Goal: Task Accomplishment & Management: Use online tool/utility

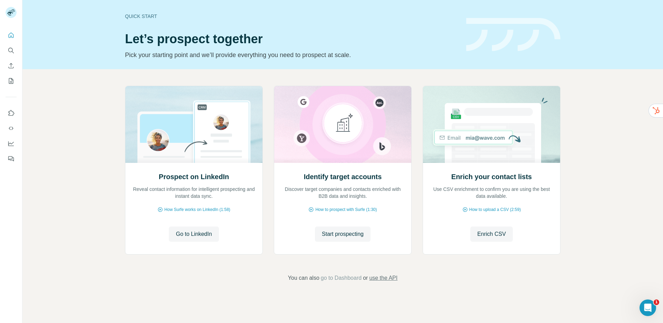
click at [389, 277] on span "use the API" at bounding box center [383, 277] width 28 height 8
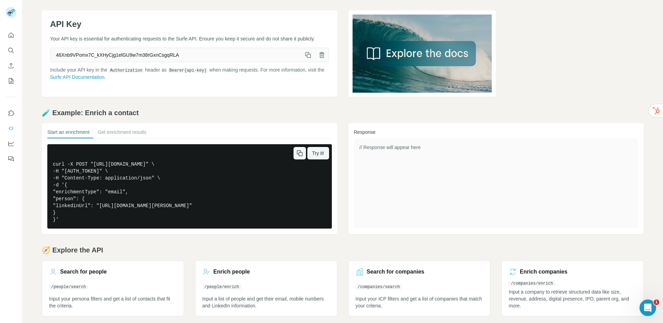
scroll to position [26, 0]
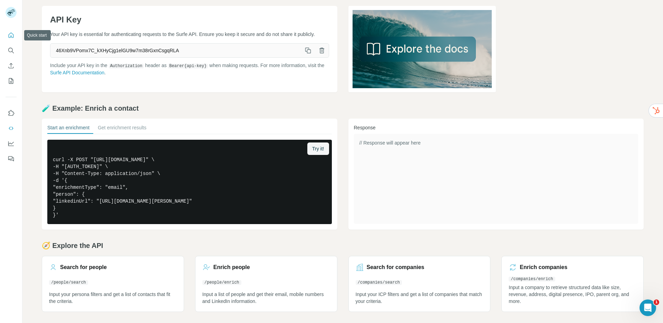
click at [12, 35] on icon "Quick start" at bounding box center [11, 35] width 7 height 7
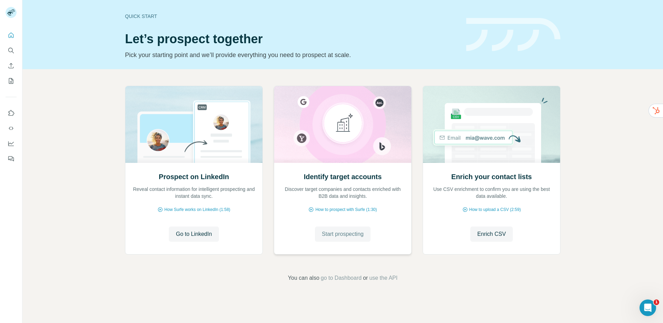
click at [349, 231] on span "Start prospecting" at bounding box center [343, 234] width 42 height 8
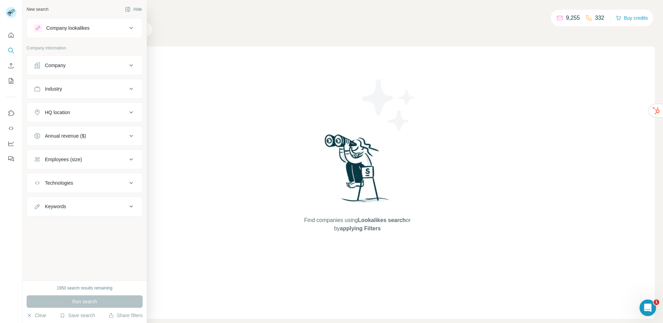
click at [70, 65] on div "Company" at bounding box center [80, 65] width 93 height 7
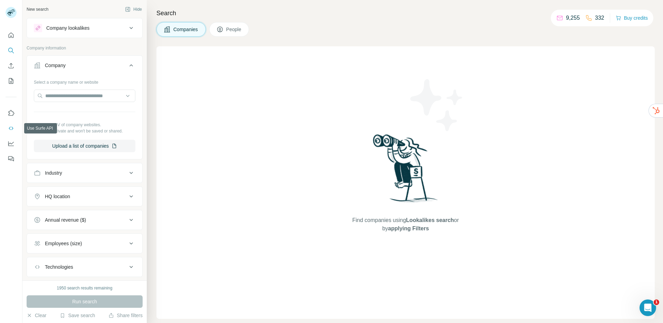
click at [11, 127] on icon "Use Surfe API" at bounding box center [11, 128] width 7 height 7
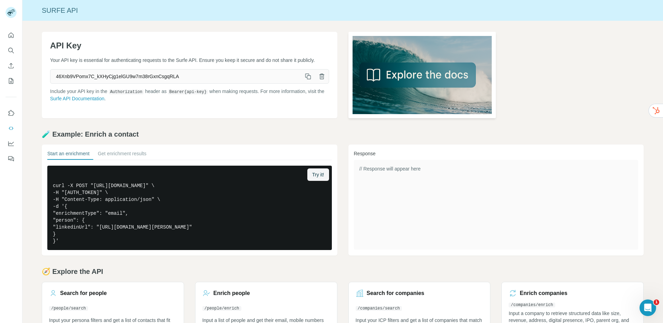
click at [393, 72] on img at bounding box center [422, 75] width 148 height 86
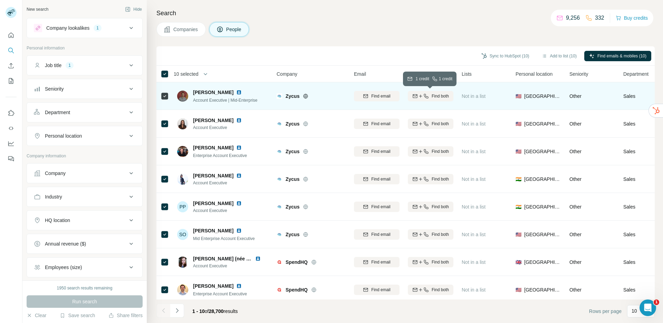
click at [430, 96] on div "Find both" at bounding box center [431, 96] width 46 height 6
click at [11, 36] on icon "Quick start" at bounding box center [11, 35] width 7 height 7
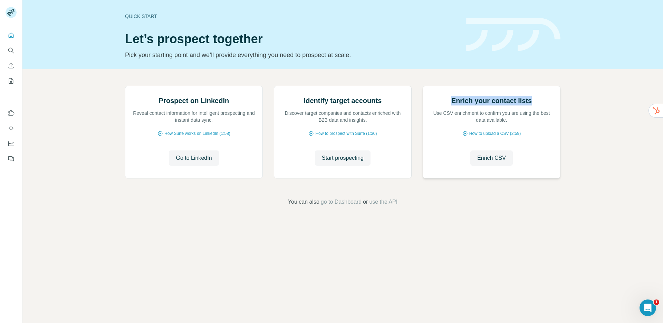
drag, startPoint x: 452, startPoint y: 177, endPoint x: 532, endPoint y: 175, distance: 79.4
click at [532, 123] on div "Enrich your contact lists Use CSV enrichment to confirm you are using the best …" at bounding box center [491, 110] width 123 height 28
click at [491, 162] on span "Enrich CSV" at bounding box center [491, 158] width 29 height 8
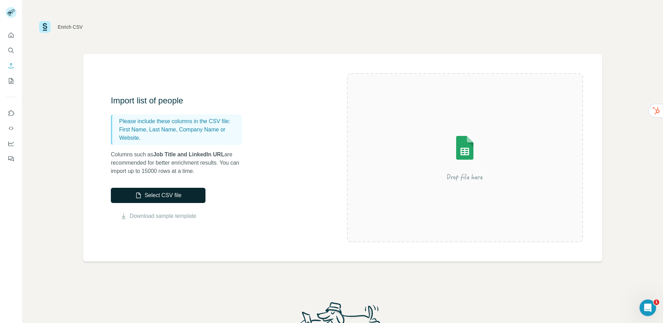
click at [187, 197] on button "Select CSV file" at bounding box center [158, 194] width 95 height 15
click at [160, 196] on button "Select CSV file" at bounding box center [158, 194] width 95 height 15
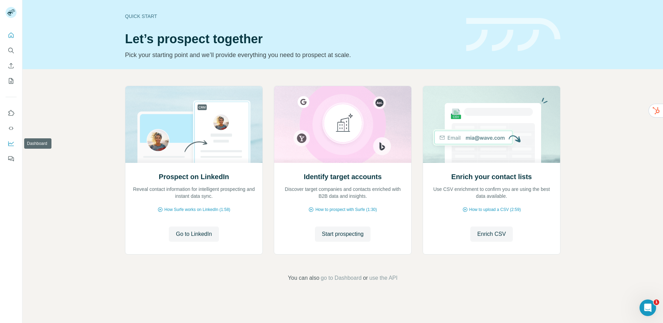
click at [12, 142] on icon "Dashboard" at bounding box center [11, 143] width 7 height 7
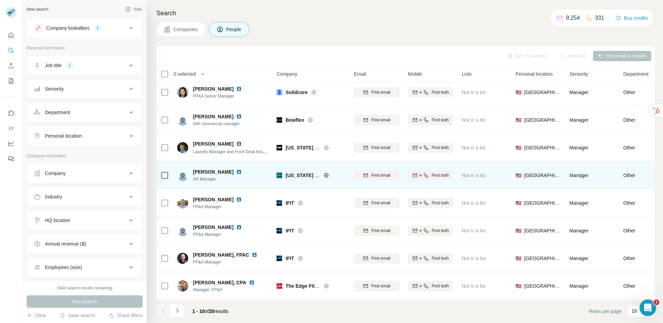
scroll to position [63, 0]
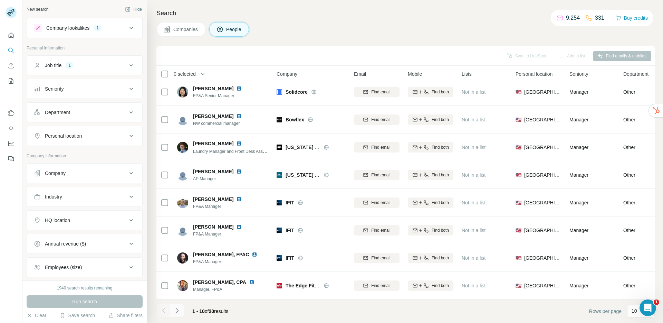
click at [179, 311] on icon "Navigate to next page" at bounding box center [177, 310] width 7 height 7
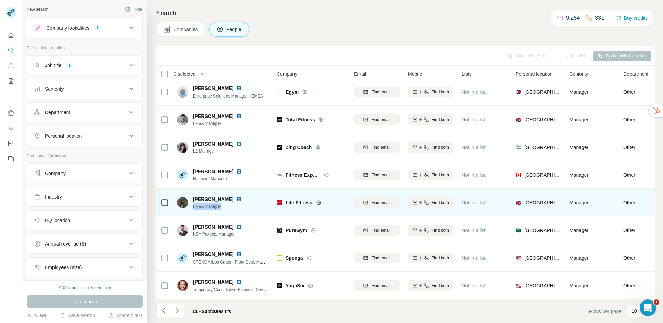
drag, startPoint x: 193, startPoint y: 204, endPoint x: 222, endPoint y: 203, distance: 29.0
click at [222, 203] on span "FP&A Manager" at bounding box center [221, 206] width 57 height 6
click at [236, 196] on img at bounding box center [239, 199] width 6 height 6
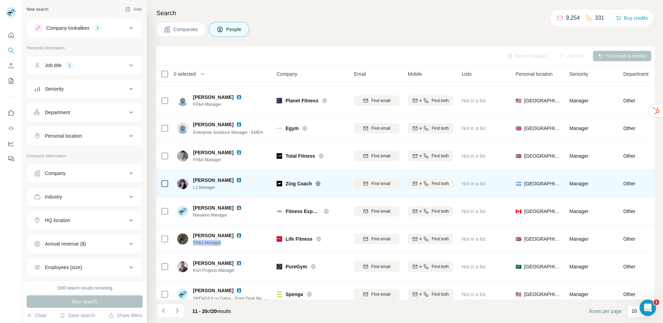
scroll to position [0, 0]
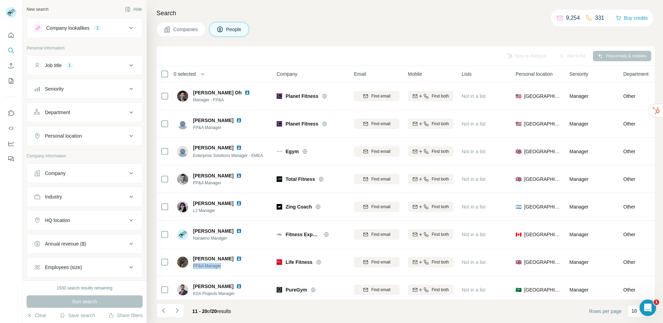
click at [191, 30] on span "Companies" at bounding box center [185, 29] width 25 height 7
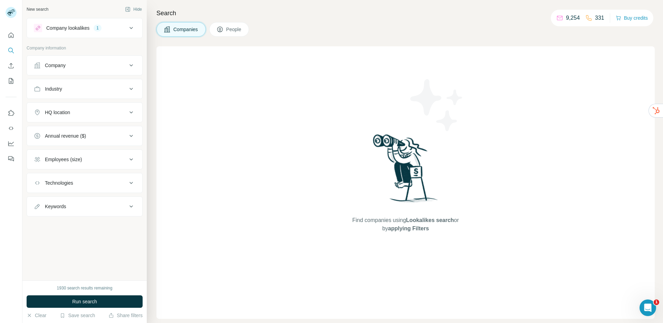
click at [132, 66] on icon at bounding box center [131, 65] width 8 height 8
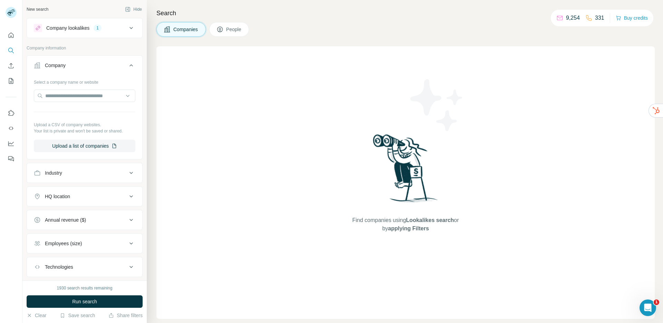
click at [111, 30] on div "Company lookalikes 1" at bounding box center [80, 28] width 93 height 8
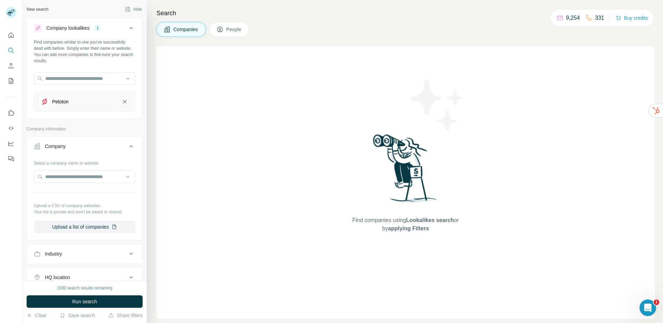
click at [123, 103] on icon "Peloton-remove-button" at bounding box center [124, 101] width 3 height 3
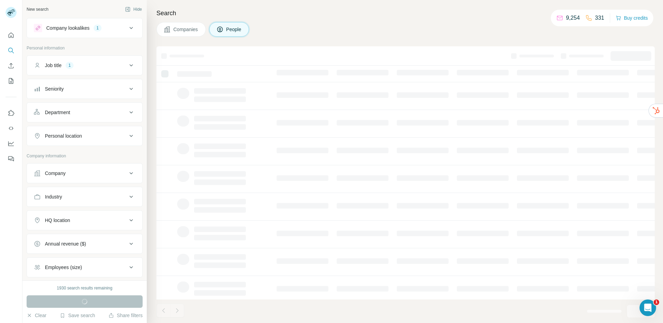
click at [127, 65] on icon at bounding box center [131, 65] width 8 height 8
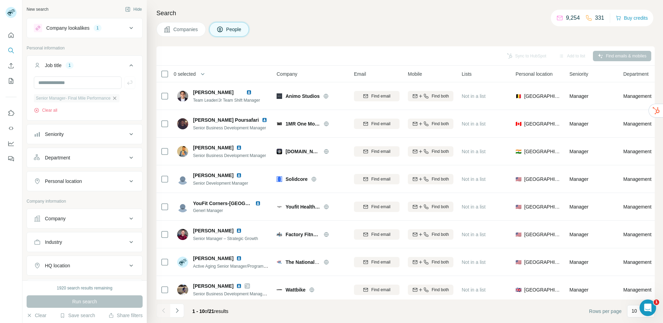
click at [117, 97] on icon "button" at bounding box center [115, 98] width 6 height 6
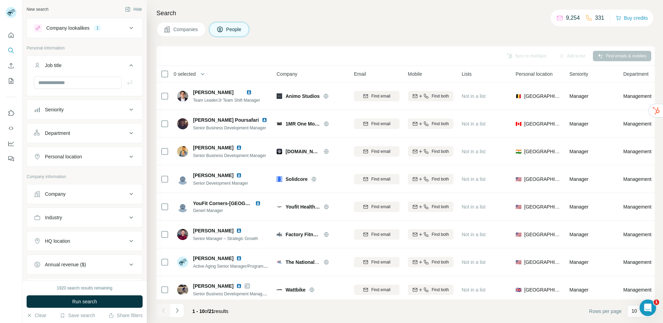
click at [128, 28] on icon at bounding box center [131, 28] width 8 height 8
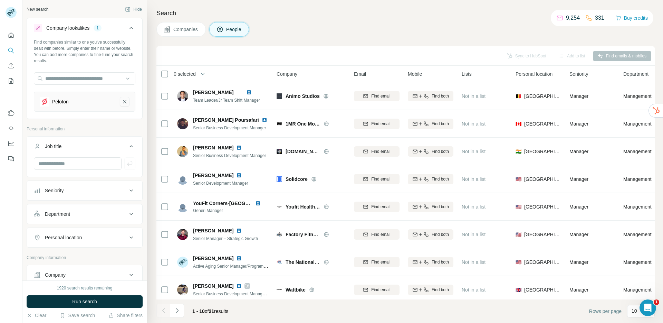
click at [122, 102] on icon "Peloton-remove-button" at bounding box center [125, 101] width 6 height 7
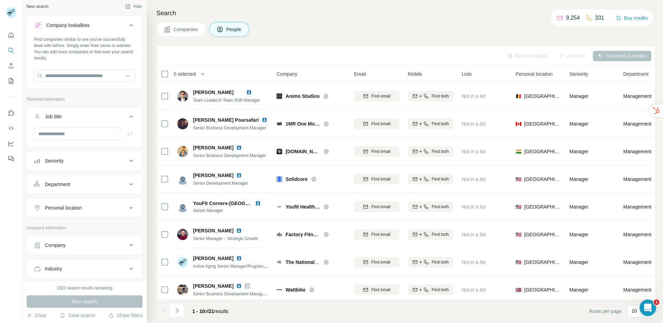
scroll to position [9, 0]
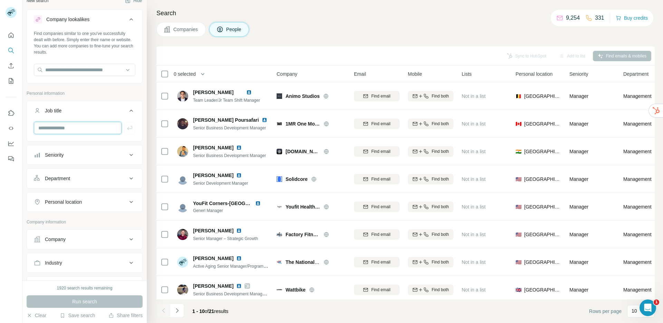
click at [87, 129] on input "text" at bounding box center [78, 128] width 88 height 12
type input "***"
click at [127, 131] on button "button" at bounding box center [129, 128] width 11 height 12
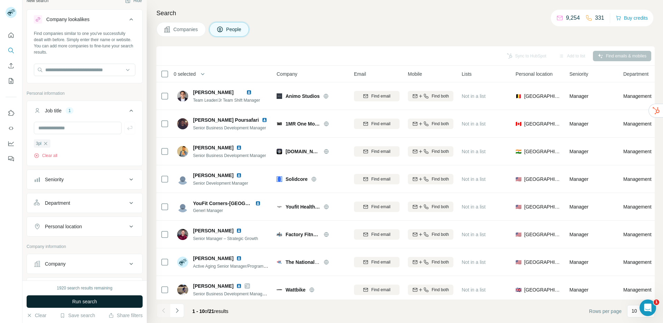
click at [100, 303] on button "Run search" at bounding box center [85, 301] width 116 height 12
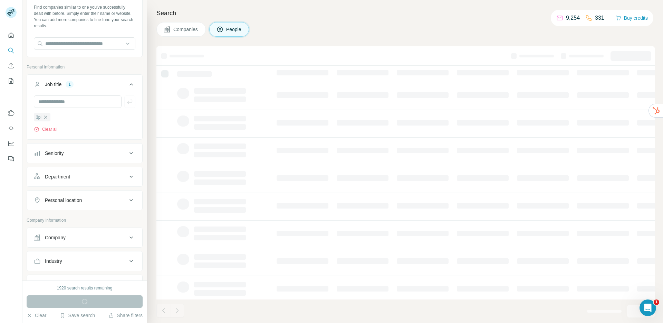
scroll to position [64, 0]
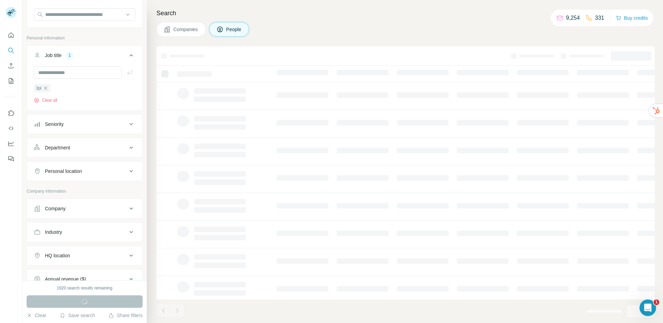
click at [69, 150] on div "Department" at bounding box center [57, 147] width 25 height 7
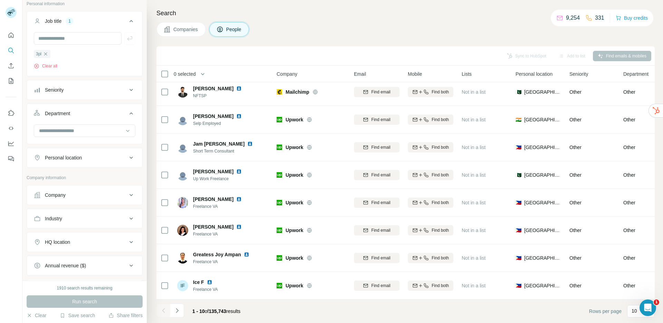
scroll to position [106, 0]
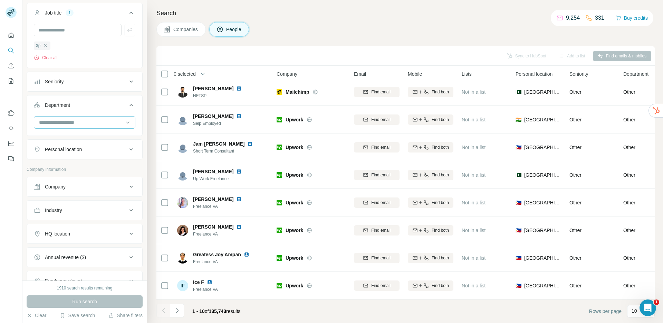
click at [75, 124] on input at bounding box center [80, 122] width 85 height 8
click at [64, 177] on p "Supply Chain" at bounding box center [54, 175] width 29 height 7
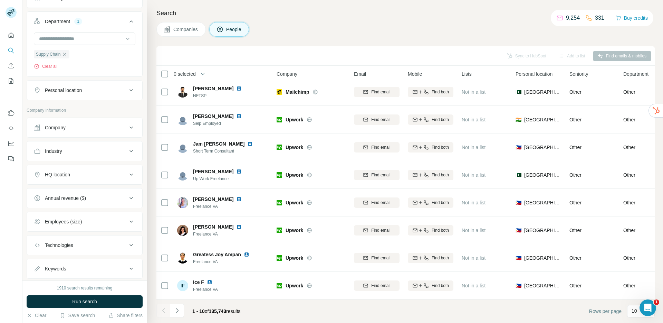
scroll to position [192, 0]
click at [87, 306] on button "Run search" at bounding box center [85, 301] width 116 height 12
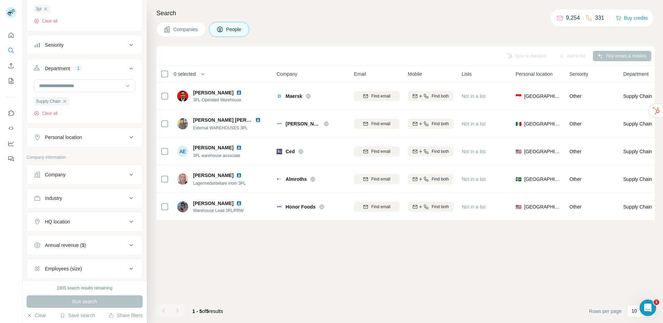
scroll to position [138, 0]
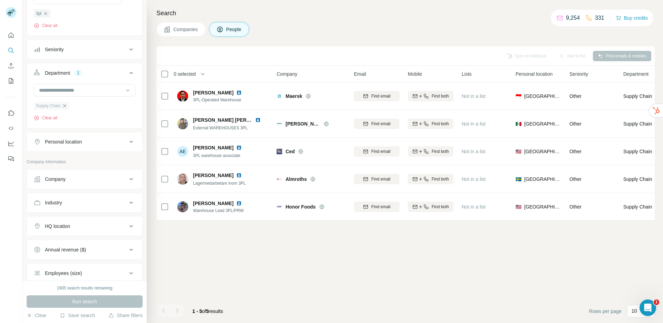
click at [67, 107] on icon "button" at bounding box center [65, 106] width 6 height 6
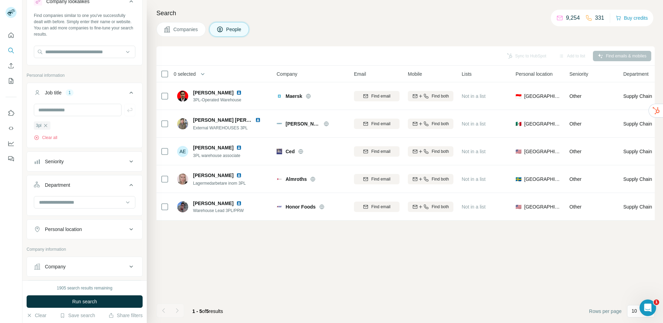
scroll to position [12, 0]
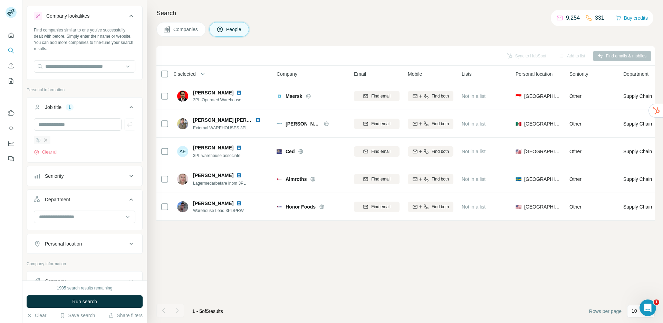
click at [45, 141] on icon "button" at bounding box center [46, 140] width 6 height 6
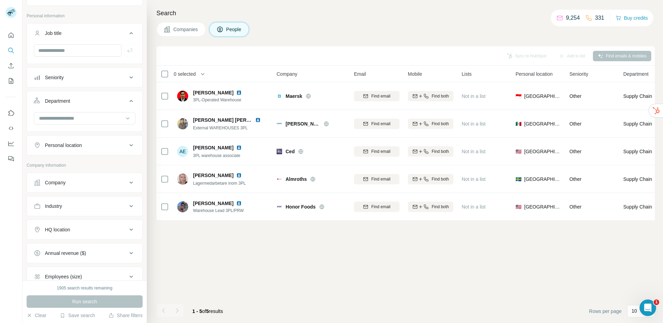
scroll to position [119, 0]
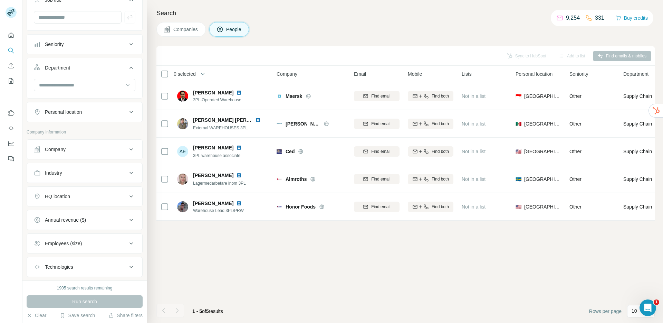
click at [74, 169] on button "Industry" at bounding box center [84, 172] width 115 height 17
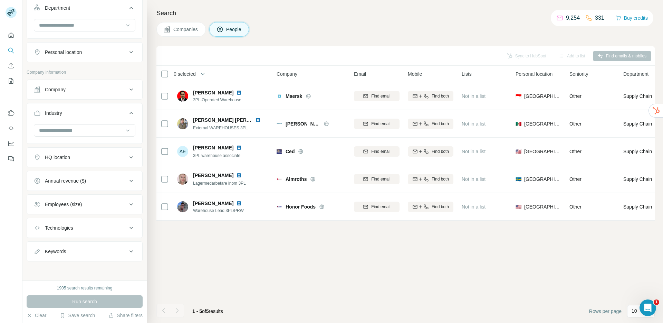
scroll to position [41, 0]
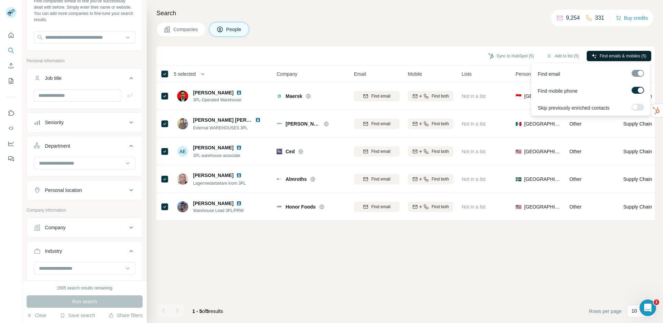
click at [604, 56] on span "Find emails & mobiles (5)" at bounding box center [623, 56] width 47 height 6
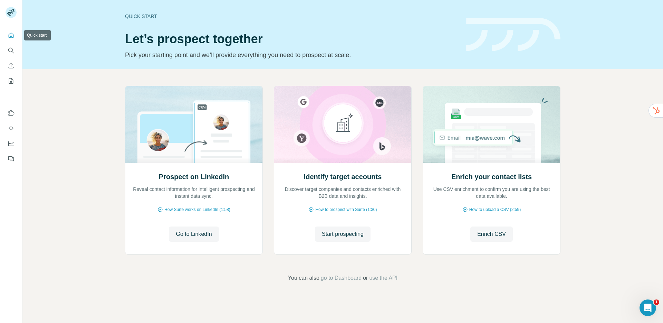
click at [14, 36] on icon "Quick start" at bounding box center [11, 35] width 7 height 7
click at [13, 36] on icon "Quick start" at bounding box center [11, 35] width 7 height 7
